Goal: Transaction & Acquisition: Purchase product/service

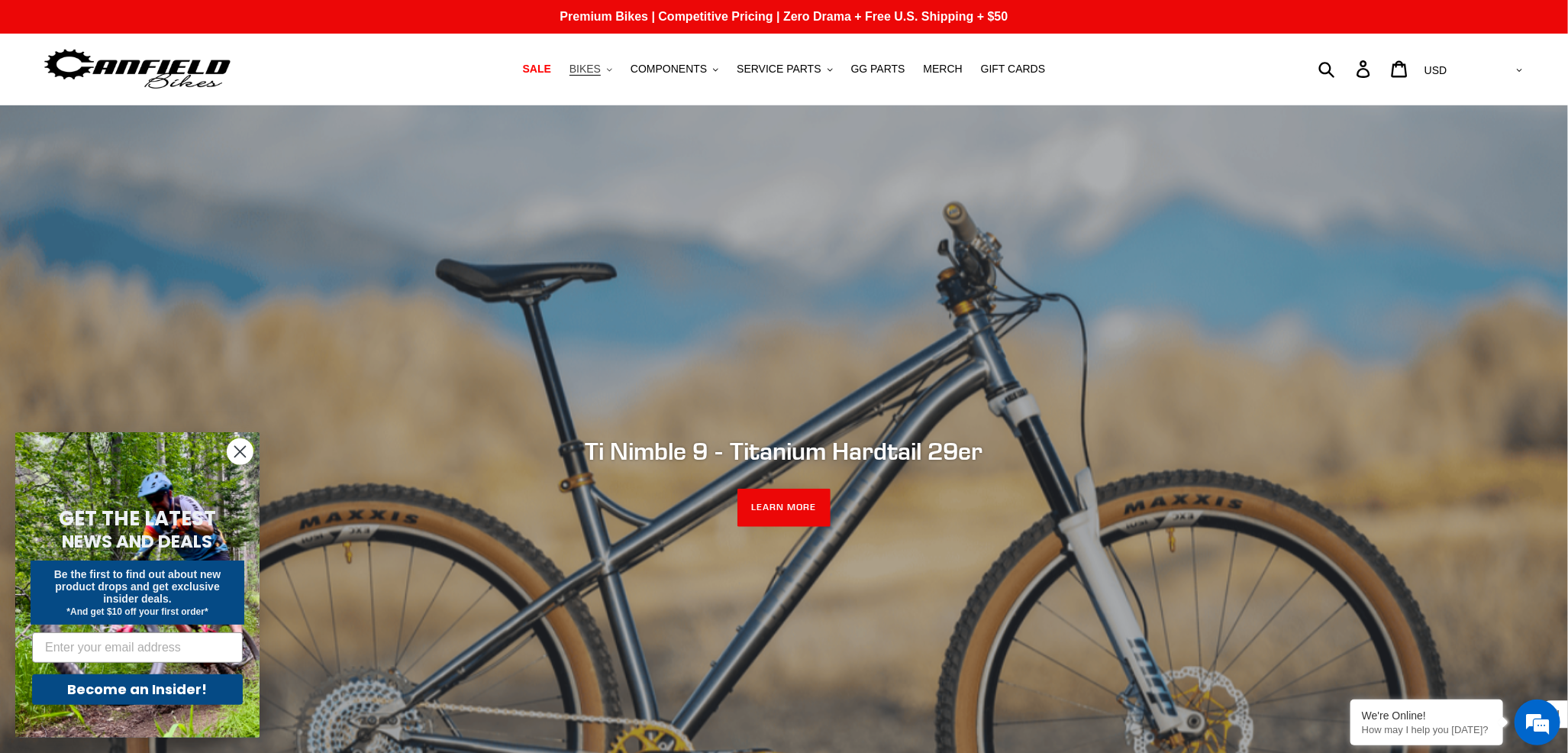
click at [591, 67] on span "BIKES" at bounding box center [585, 69] width 32 height 13
click at [816, 68] on span "SERVICE PARTS" at bounding box center [778, 69] width 84 height 13
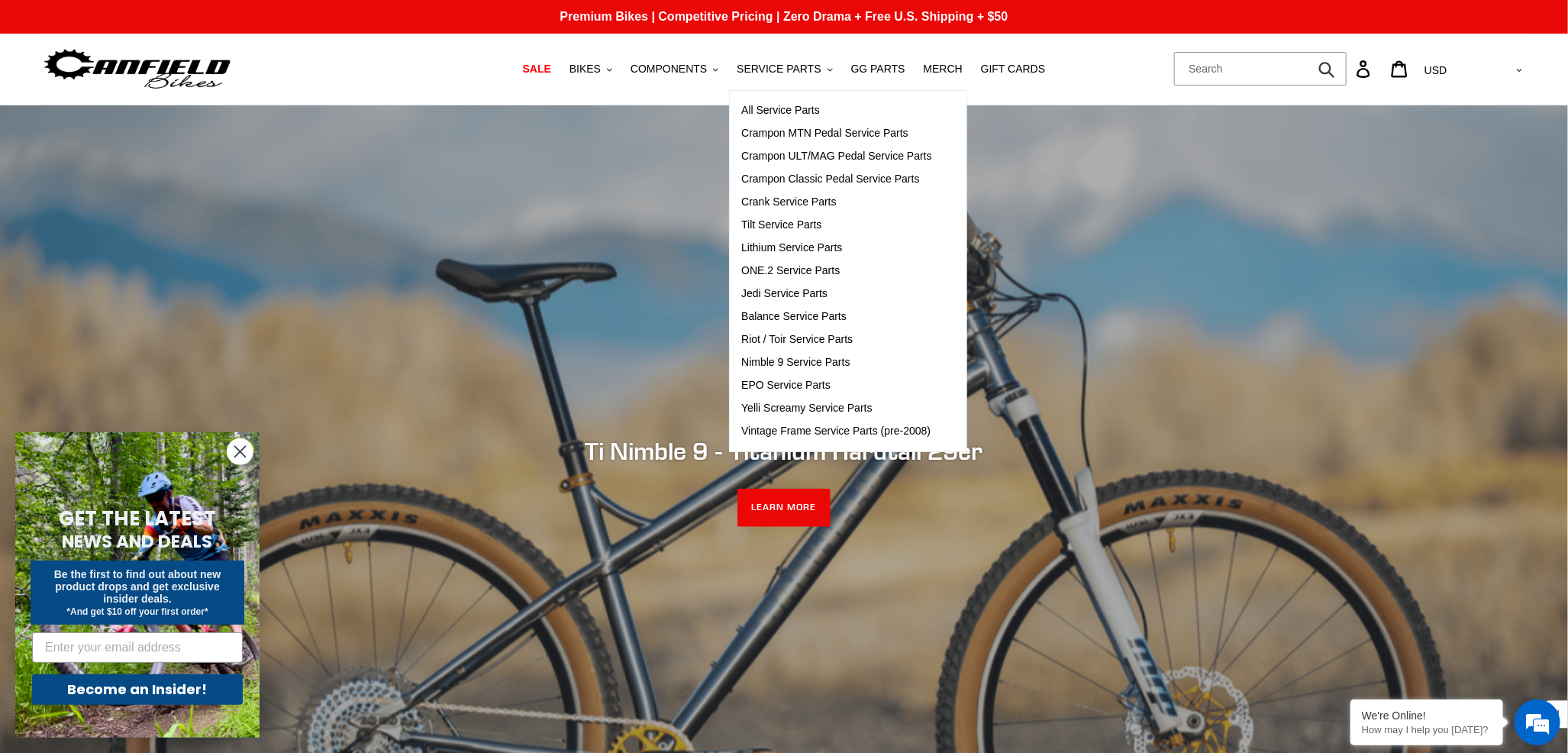
click at [1347, 69] on form "Submit" at bounding box center [1261, 68] width 172 height 34
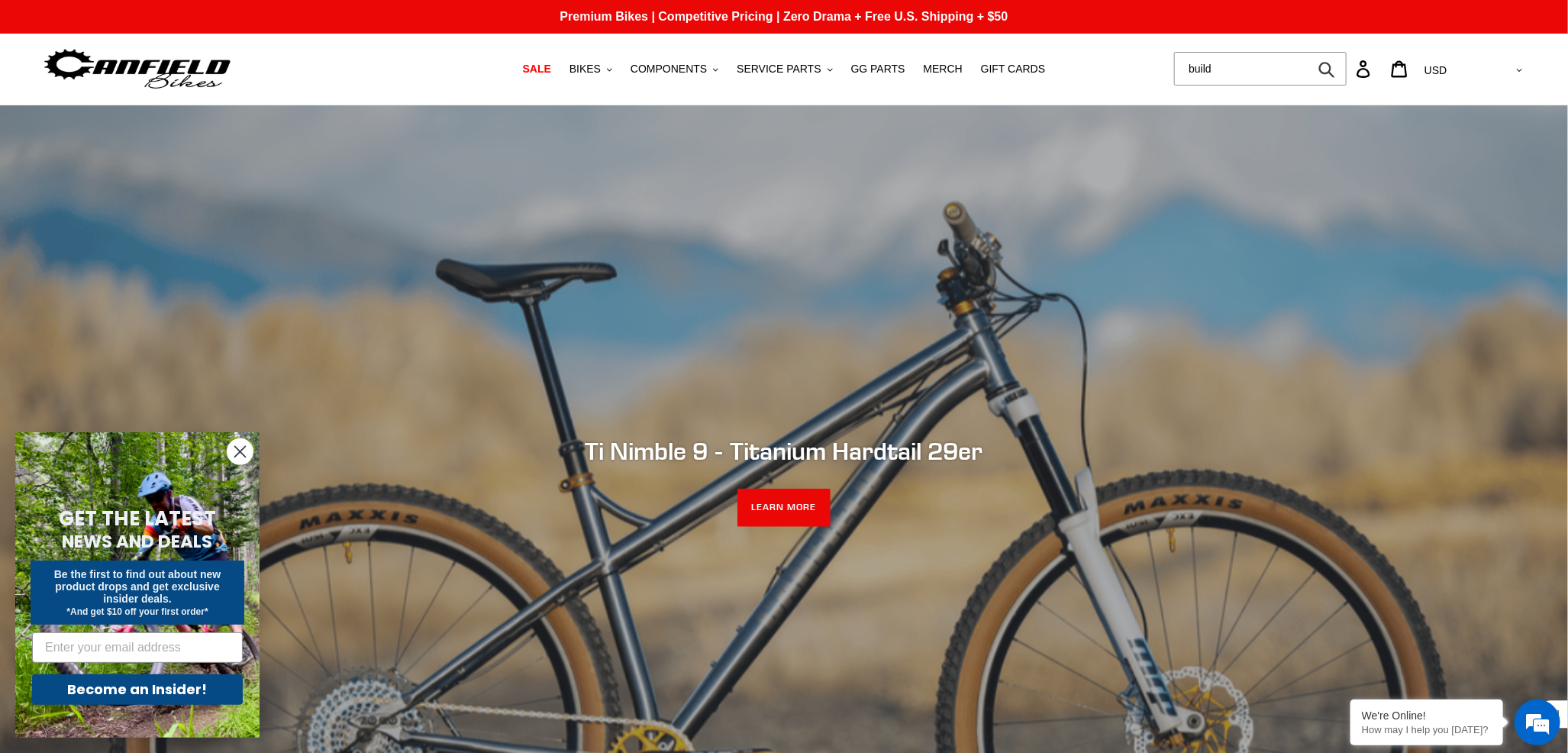
type input "build"
click at [1310, 52] on button "Submit" at bounding box center [1328, 68] width 37 height 34
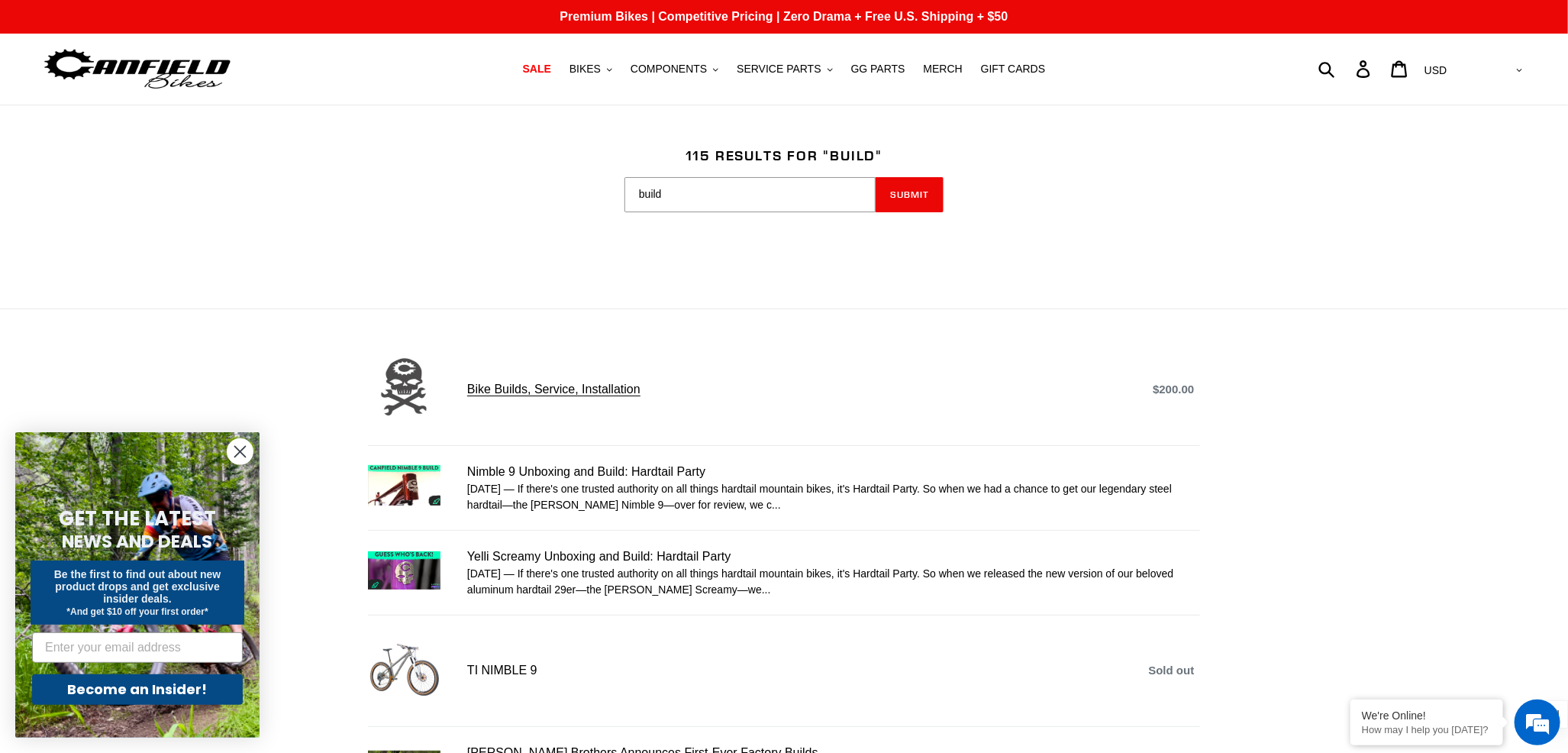
click at [521, 386] on link "Bike Builds, Service, Installation" at bounding box center [784, 389] width 833 height 77
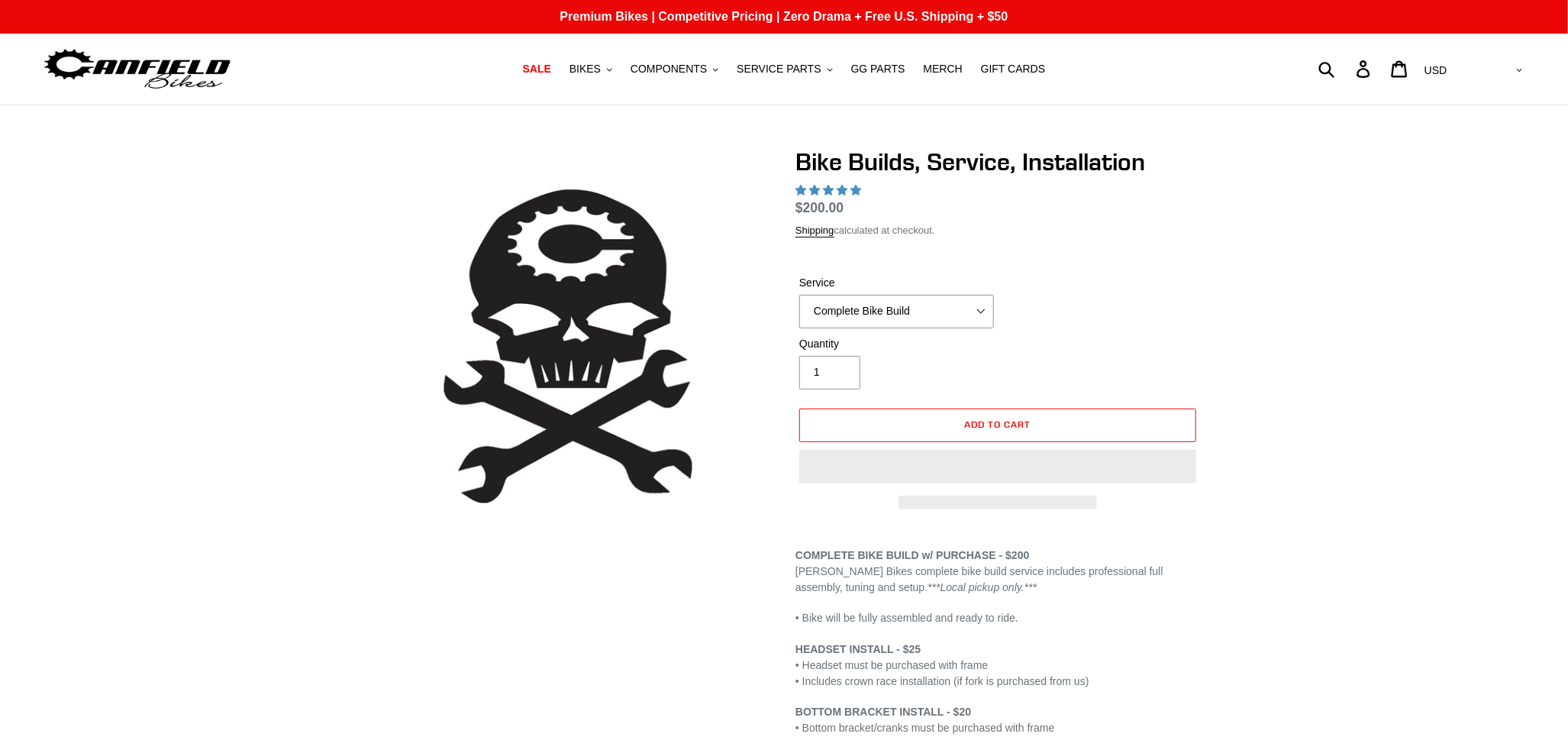
select select "highest-rating"
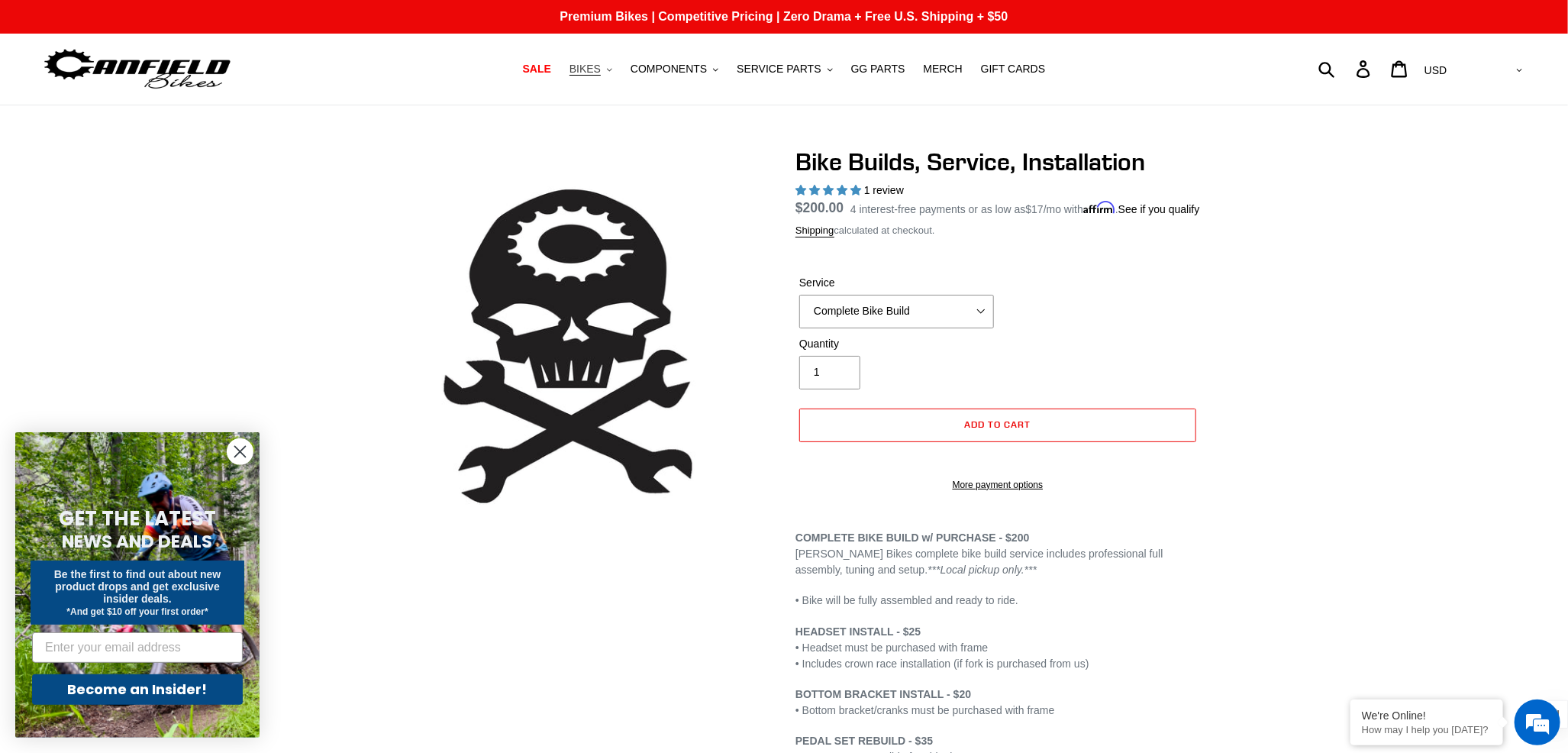
click at [599, 67] on span "BIKES" at bounding box center [585, 69] width 32 height 13
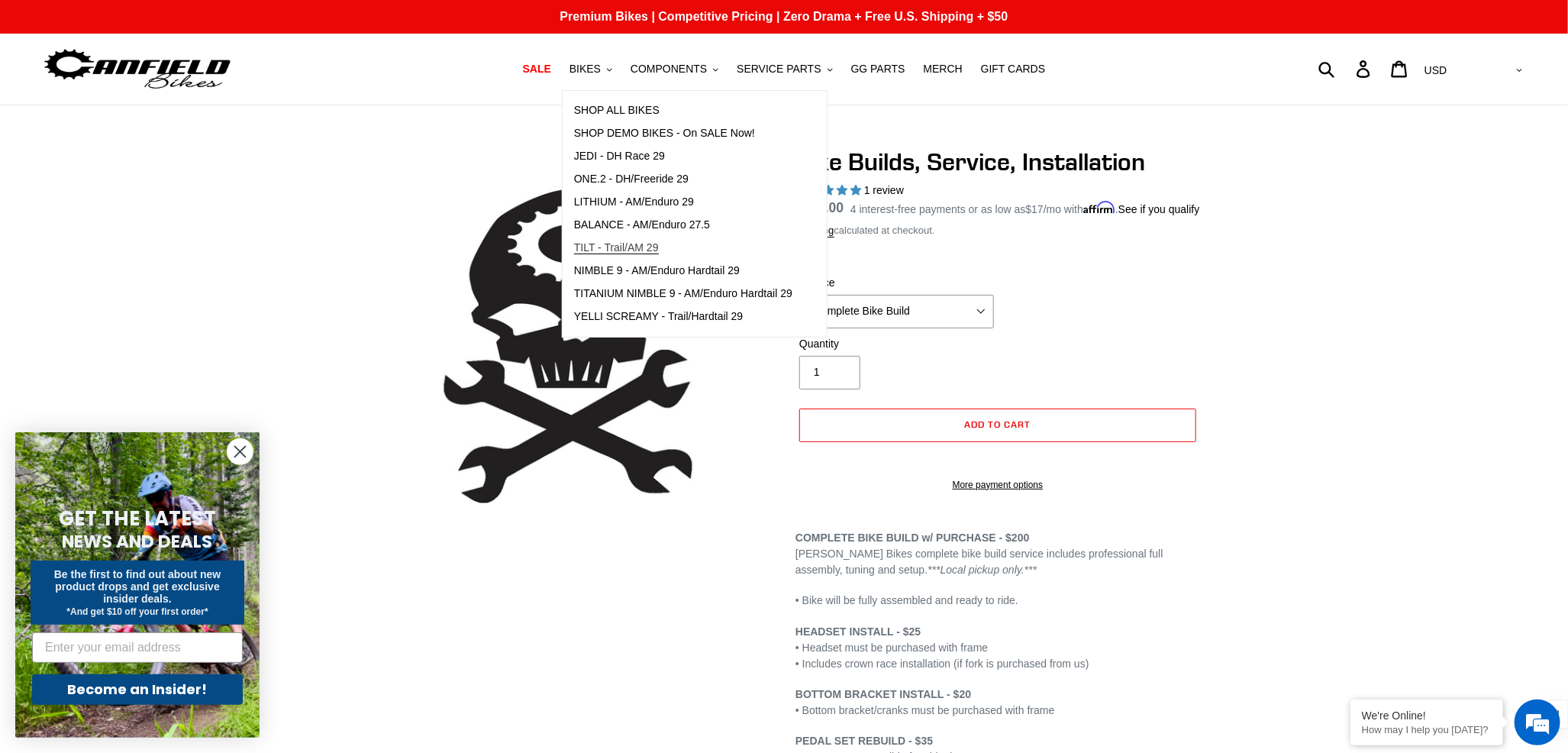
click at [638, 248] on span "TILT - Trail/AM 29" at bounding box center [616, 248] width 84 height 13
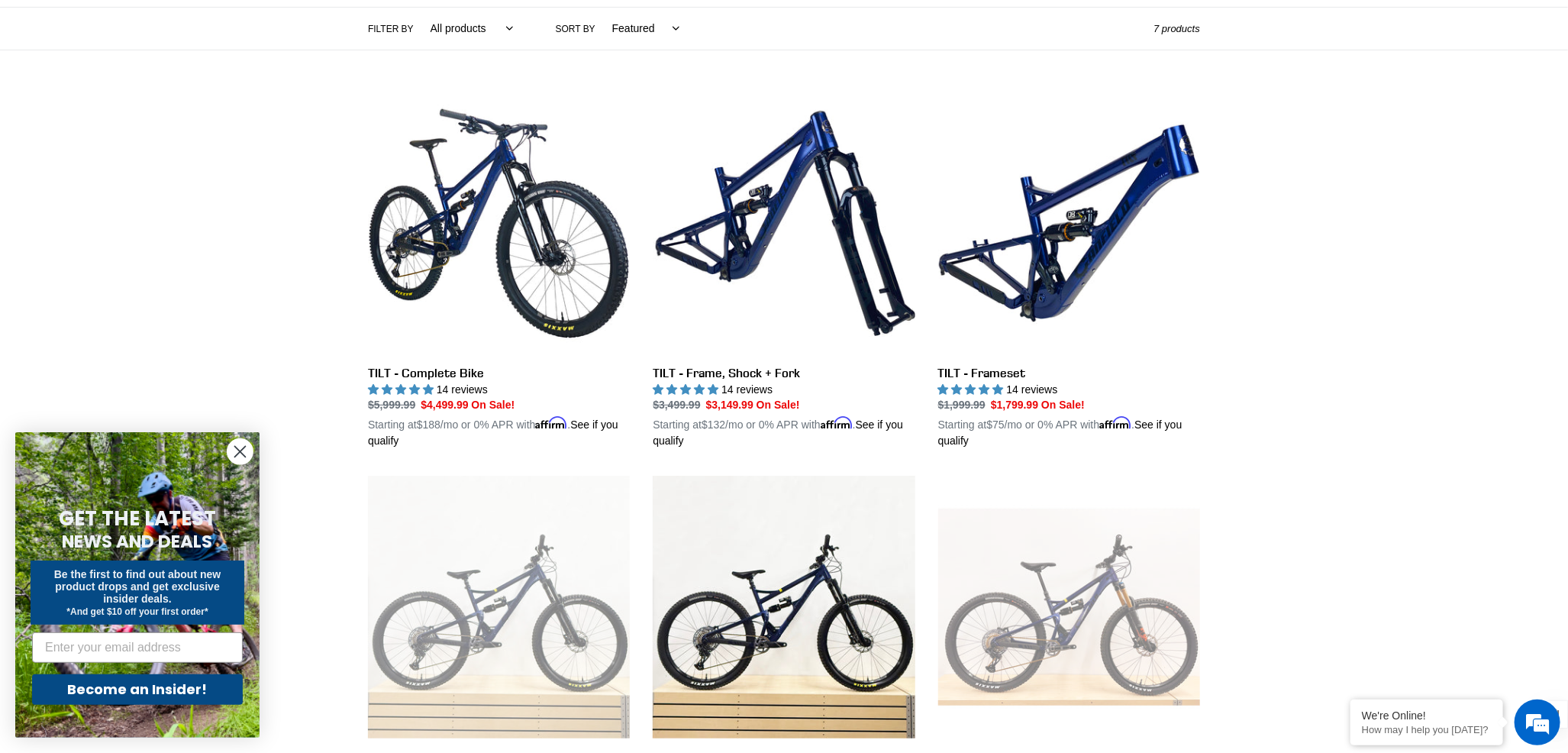
scroll to position [355, 0]
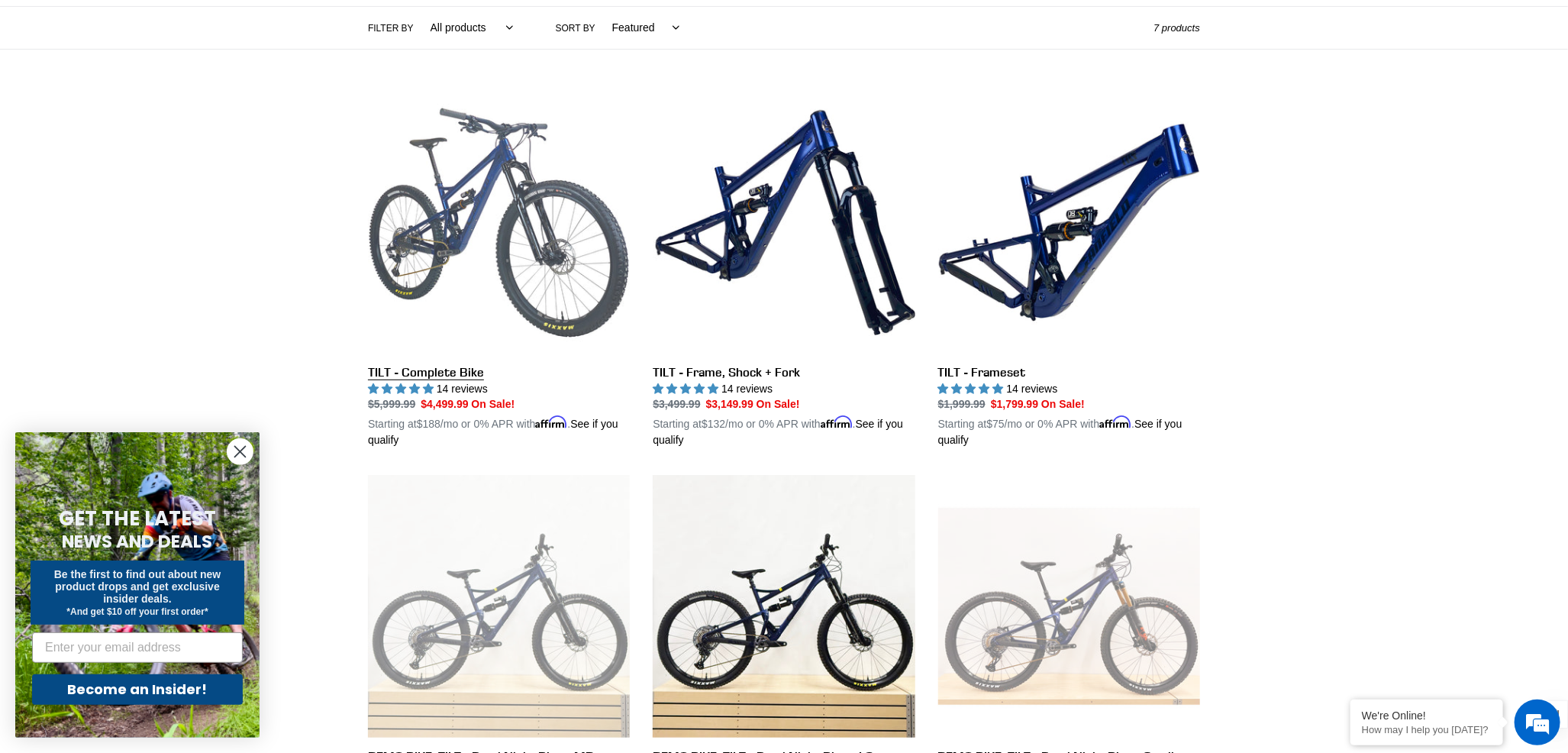
click at [458, 246] on link "TILT - Complete Bike" at bounding box center [499, 270] width 262 height 357
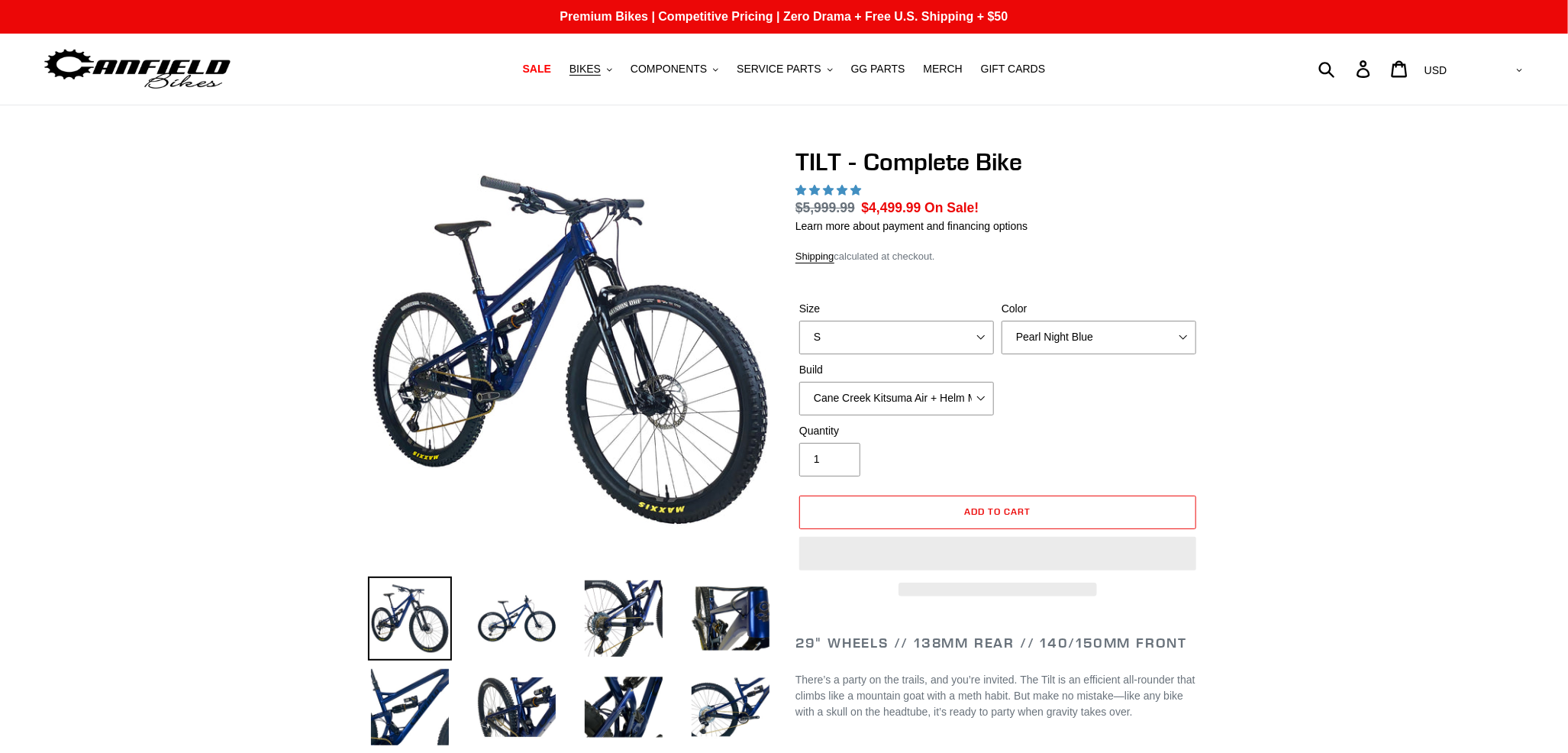
select select "highest-rating"
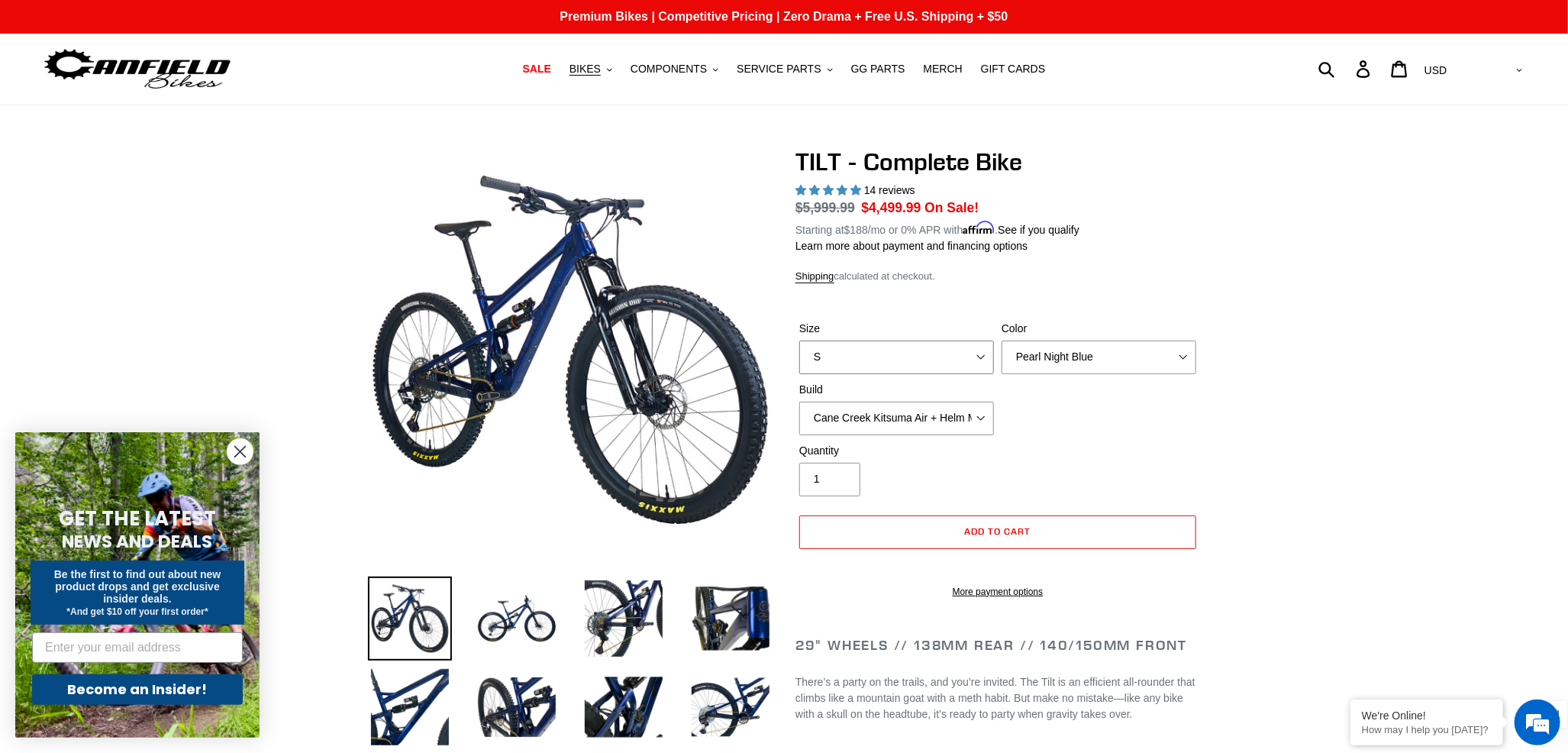
click at [966, 353] on select "S M L" at bounding box center [896, 357] width 195 height 34
select select "M"
click at [799, 340] on select "S M L" at bounding box center [896, 357] width 195 height 34
click at [925, 416] on select "Cane Creek Kitsuma Air + Helm MKII 140 + SRAM GX Cane Creek Kitsuma Air + Helm …" at bounding box center [896, 418] width 195 height 34
select select "RockShox SD ULT + Pike ULT 140 + Shimano XT"
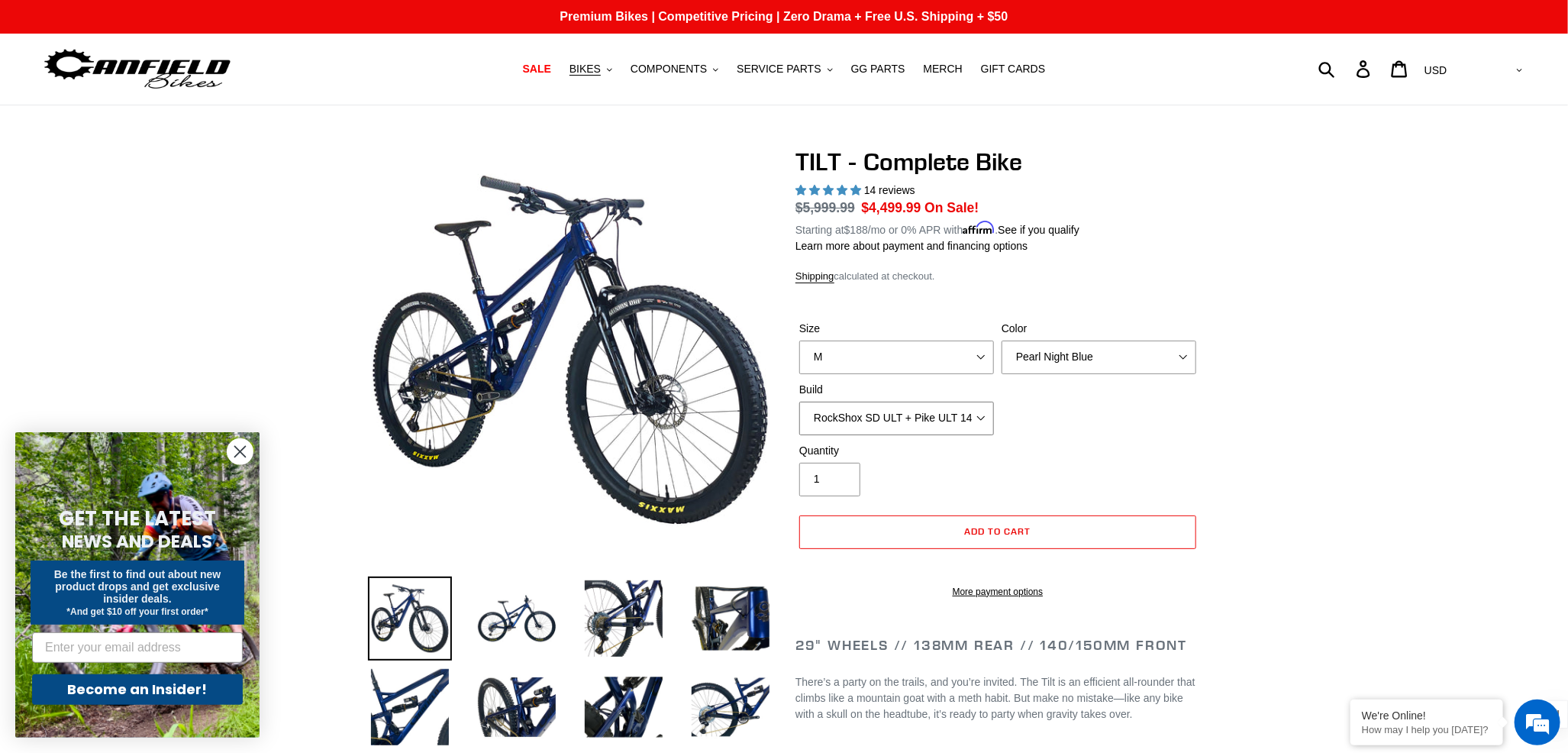
click at [799, 402] on select "Cane Creek Kitsuma Air + Helm MKII 140 + SRAM GX Cane Creek Kitsuma Air + Helm …" at bounding box center [896, 418] width 195 height 34
click at [1164, 356] on select "Pearl Night Blue Stealth Silver Raw" at bounding box center [1098, 357] width 195 height 34
click at [1001, 340] on select "Pearl Night Blue Stealth Silver Raw" at bounding box center [1098, 357] width 195 height 34
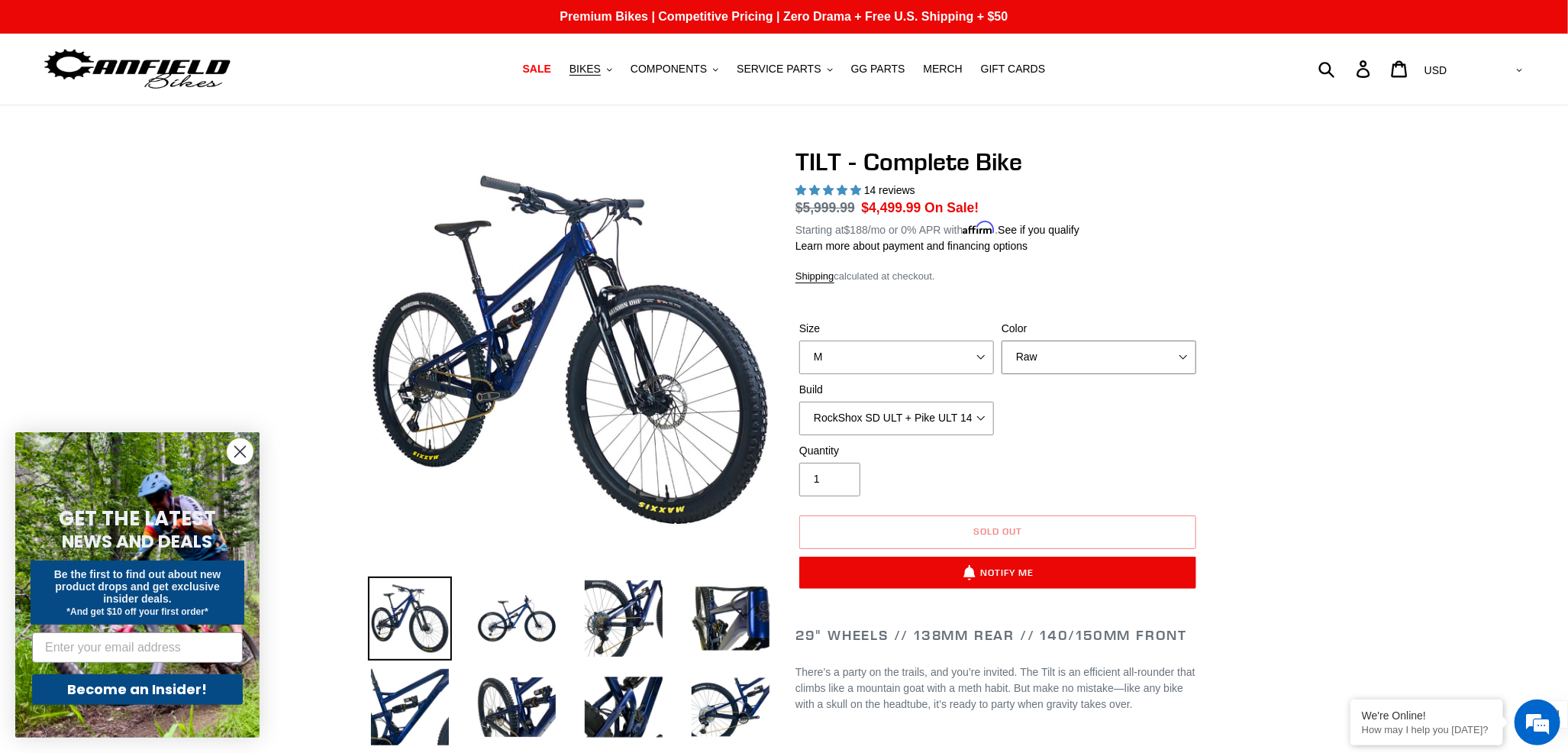
click at [1162, 353] on select "Pearl Night Blue Stealth Silver Raw" at bounding box center [1098, 357] width 195 height 34
select select "Pearl Night Blue"
click at [1001, 340] on select "Pearl Night Blue Stealth Silver Raw" at bounding box center [1098, 357] width 195 height 34
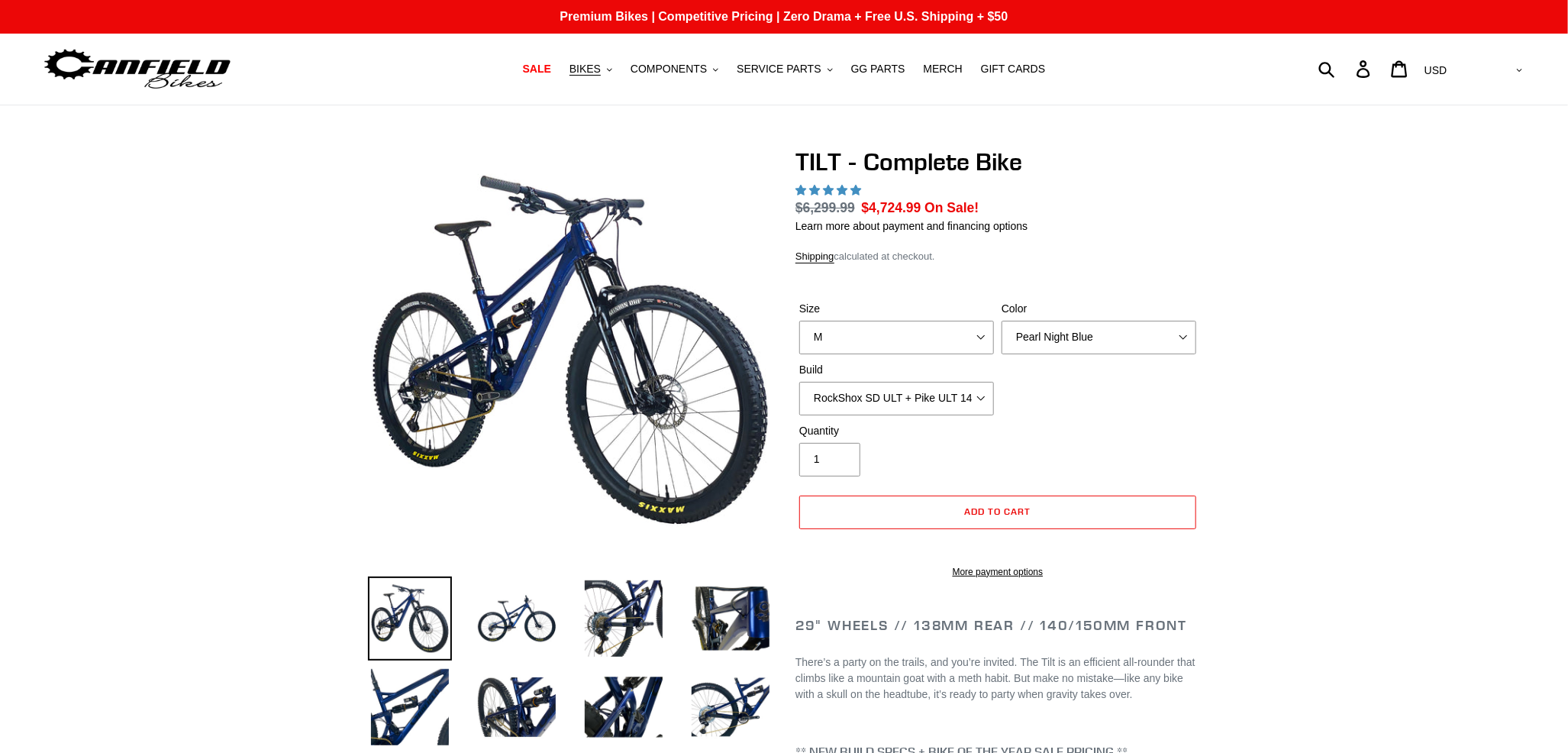
select select "highest-rating"
